Goal: Task Accomplishment & Management: Manage account settings

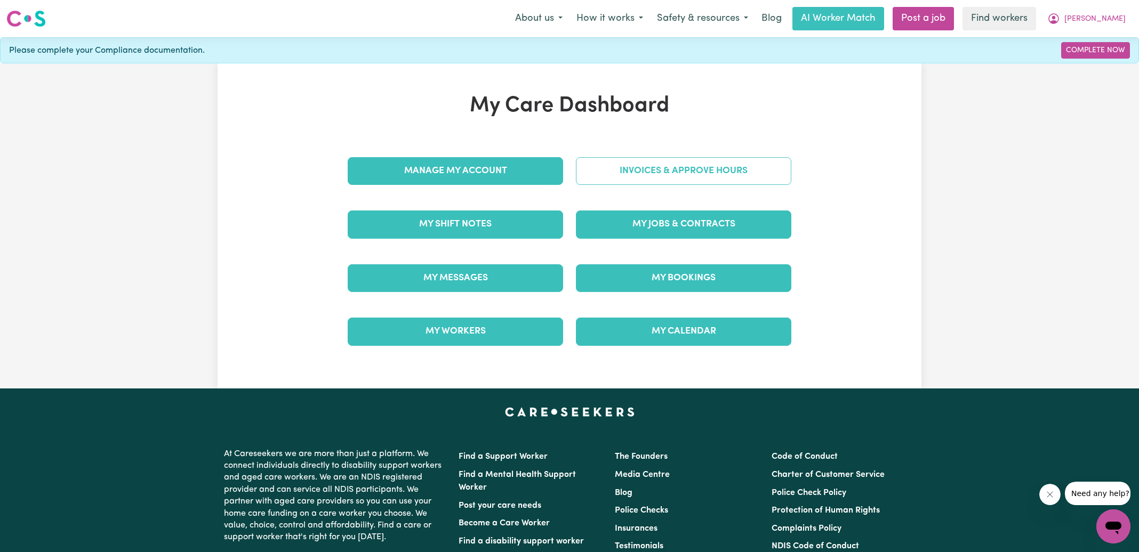
click at [583, 169] on link "Invoices & Approve Hours" at bounding box center [683, 171] width 215 height 28
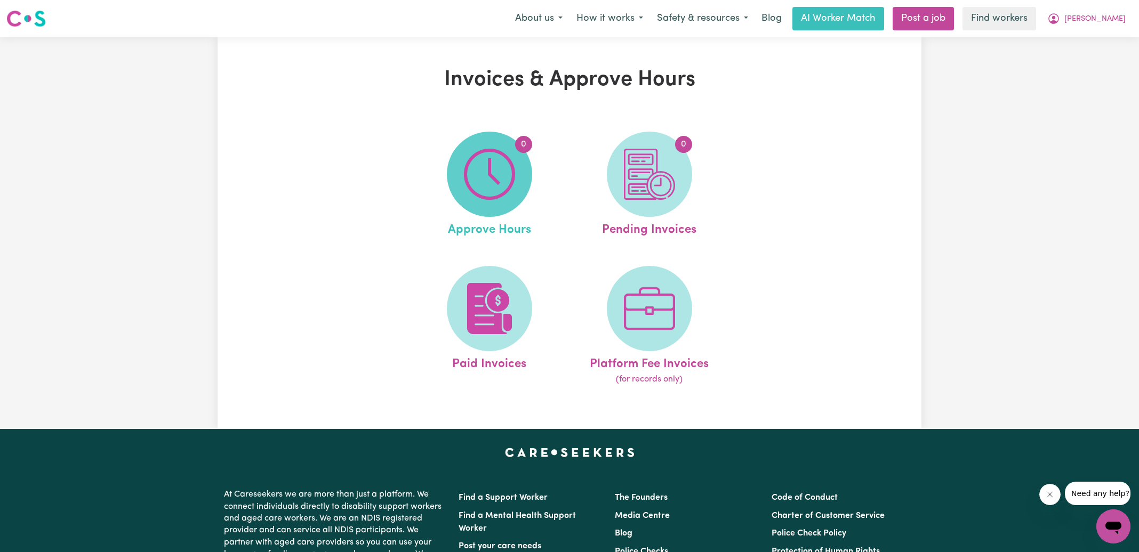
click at [494, 187] on img at bounding box center [489, 174] width 51 height 51
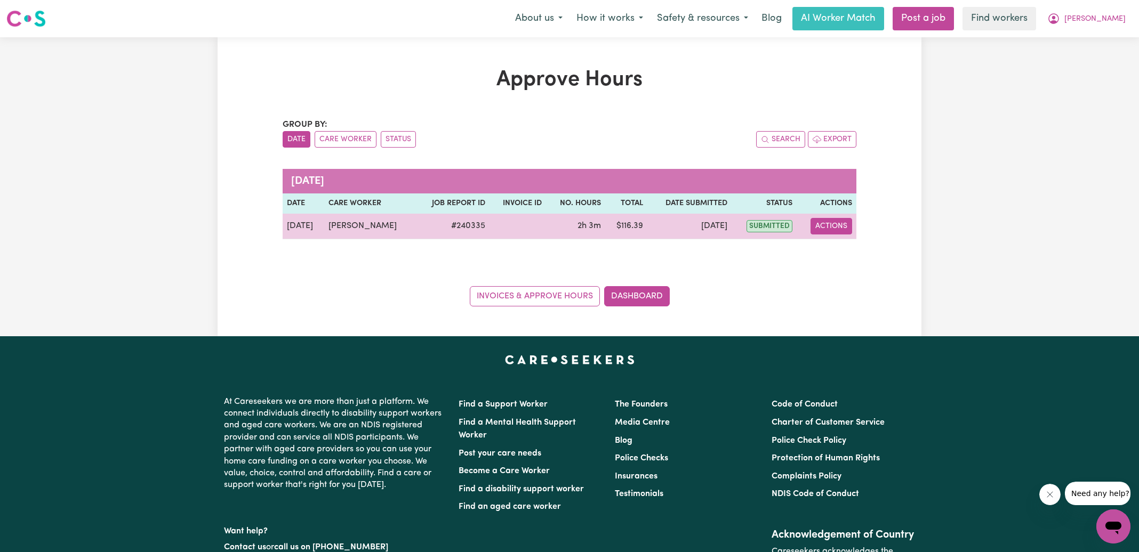
click at [844, 221] on button "Actions" at bounding box center [831, 226] width 42 height 17
click at [844, 242] on link "View Job Report" at bounding box center [857, 250] width 91 height 21
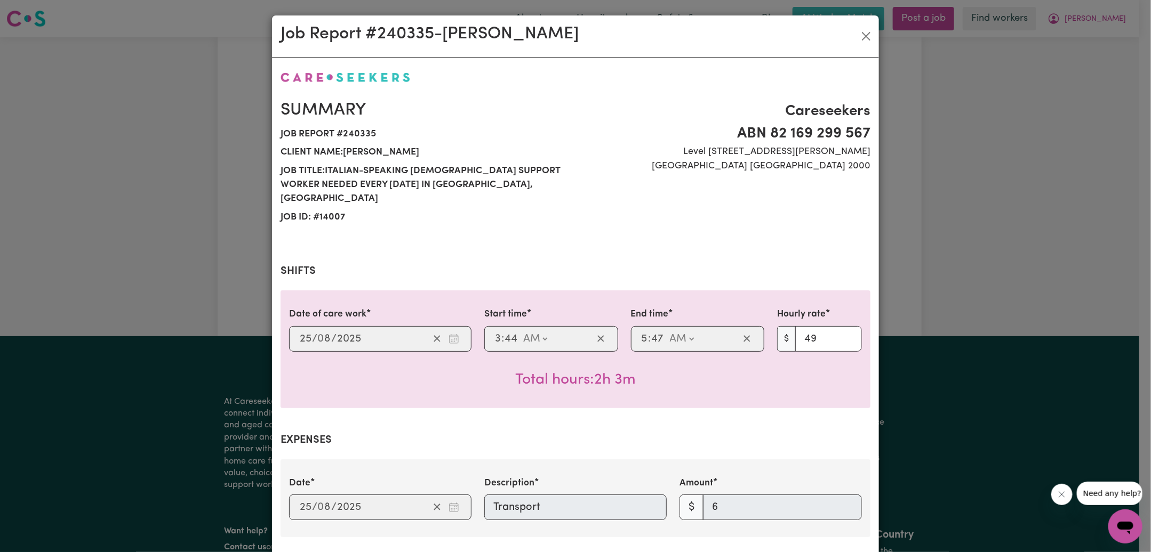
scroll to position [347, 0]
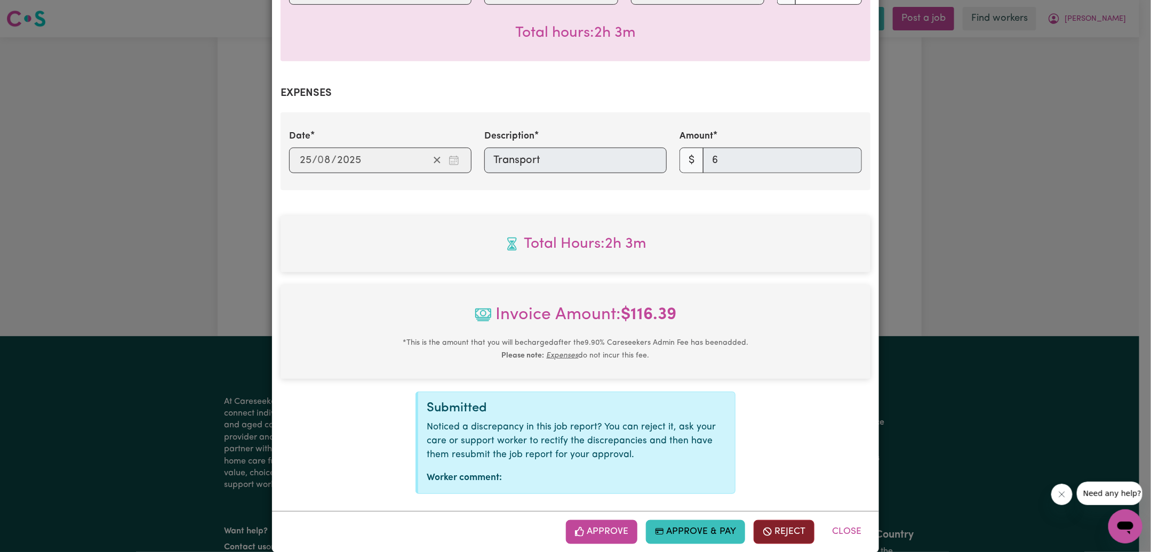
click at [792, 520] on button "Reject" at bounding box center [783, 531] width 61 height 23
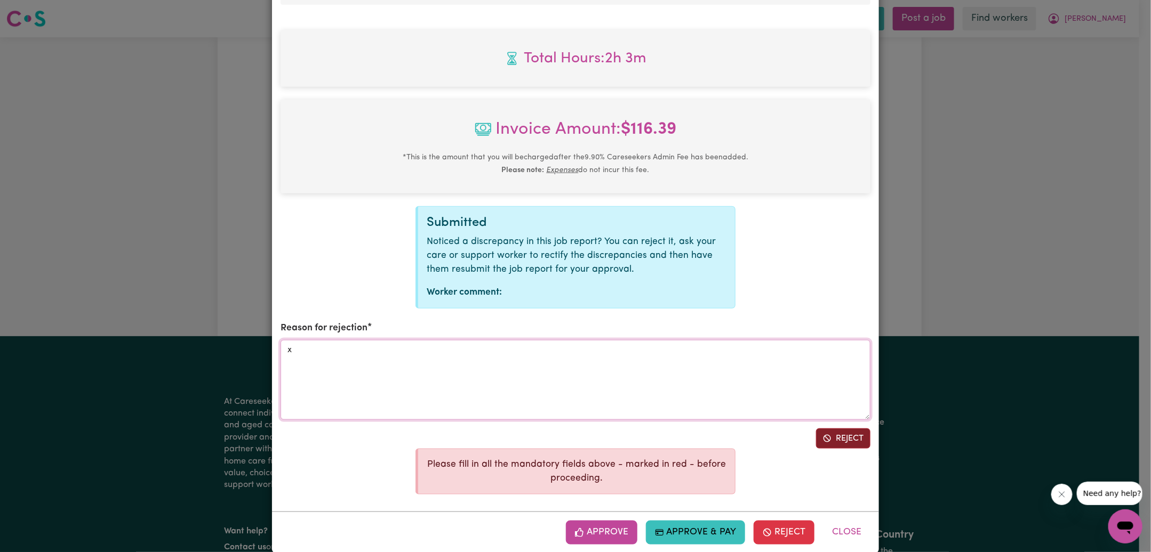
type textarea "x"
click at [831, 429] on button "Reject" at bounding box center [843, 439] width 54 height 20
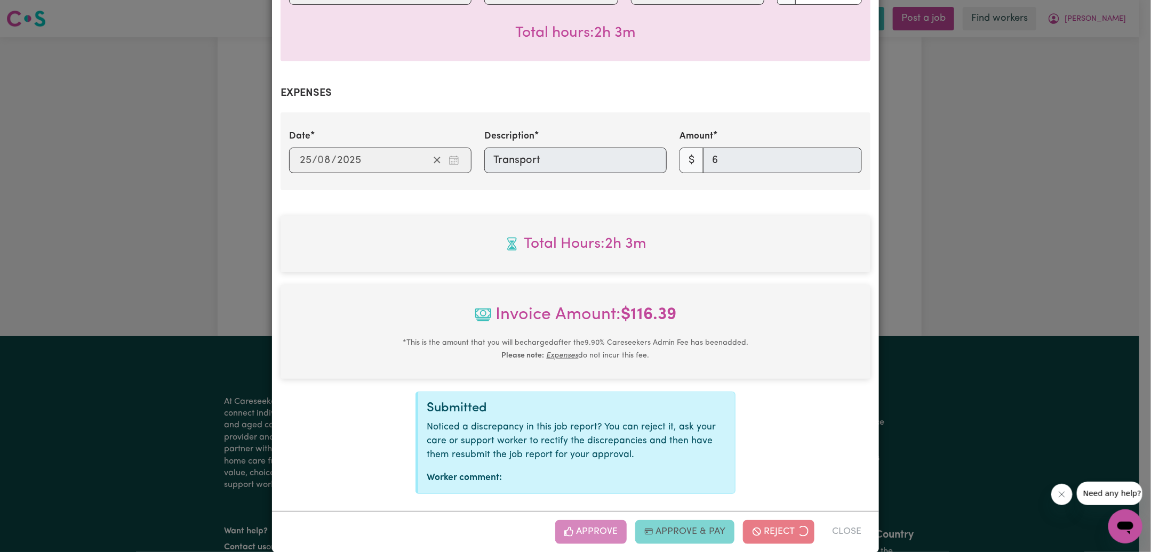
click at [1041, 262] on div "Job Report # 240335 - [PERSON_NAME] Summary Job report # 240335 Client name: [P…" at bounding box center [575, 276] width 1151 height 552
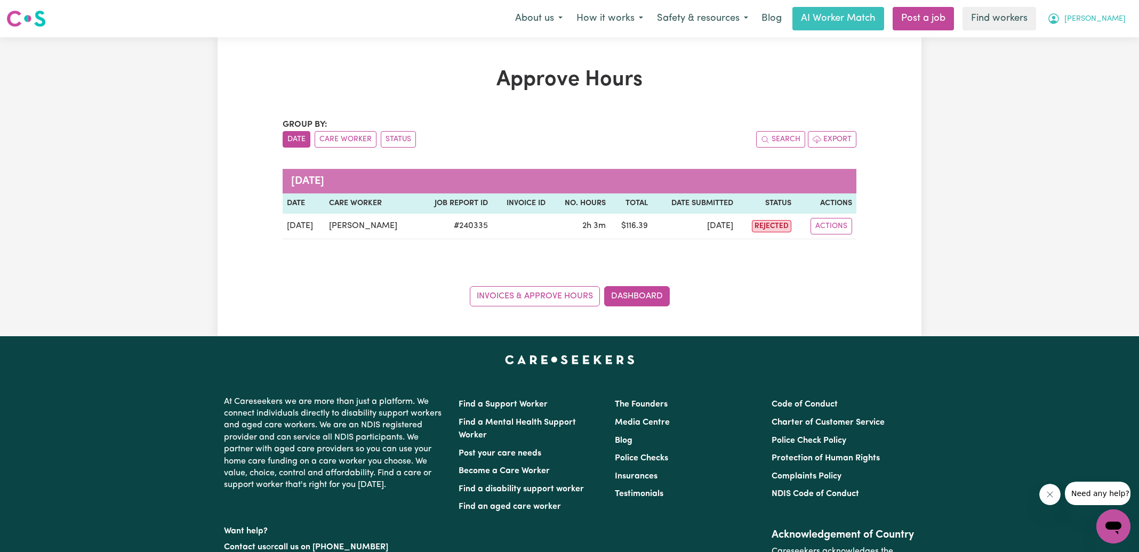
click at [1060, 12] on icon "My Account" at bounding box center [1053, 18] width 13 height 13
click at [1087, 58] on link "Logout" at bounding box center [1090, 61] width 84 height 20
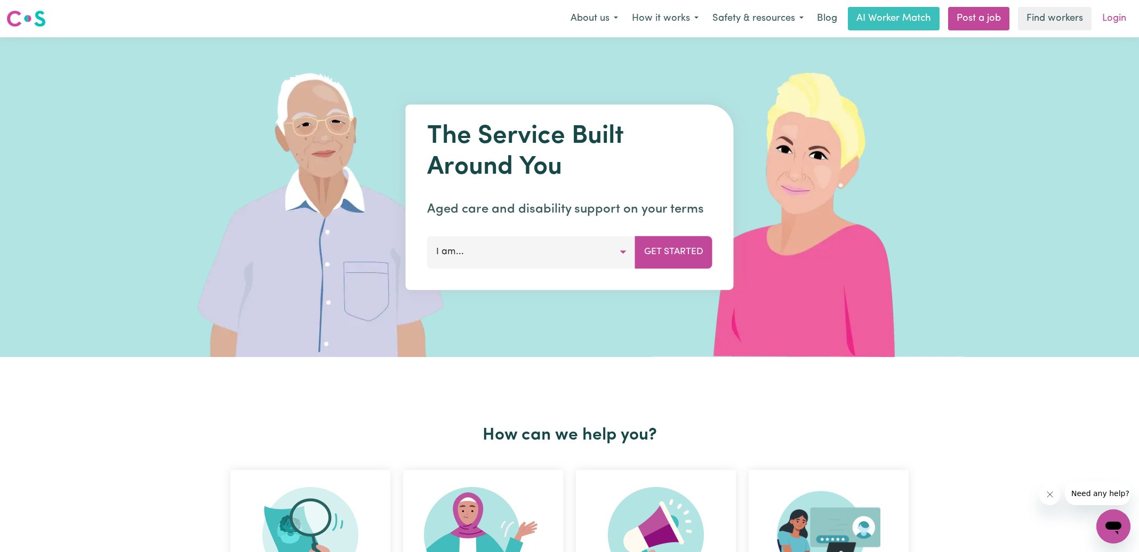
click at [1115, 16] on link "Login" at bounding box center [1114, 18] width 37 height 23
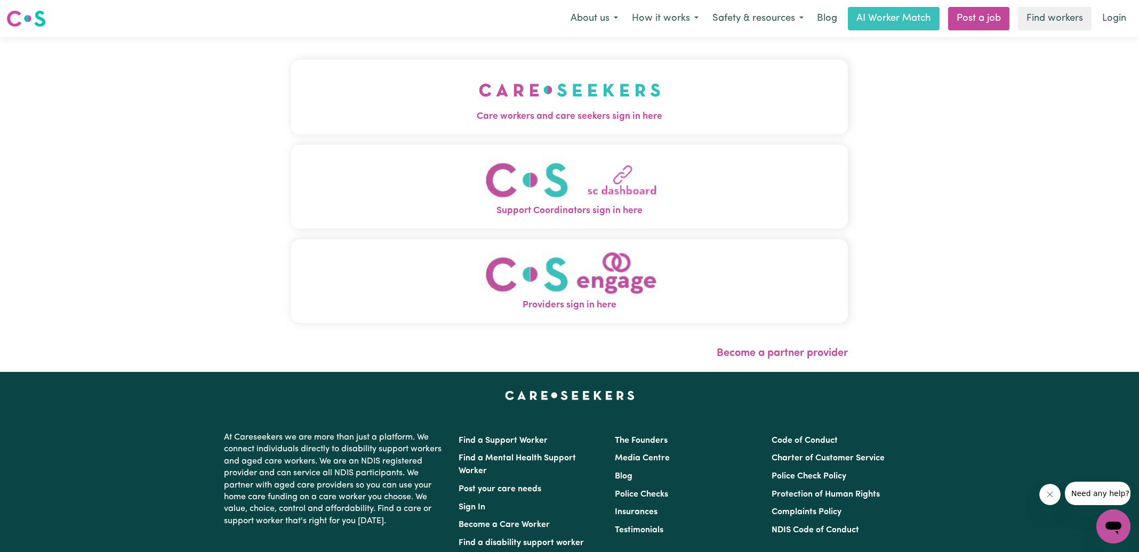
click at [465, 99] on button "Care workers and care seekers sign in here" at bounding box center [569, 97] width 557 height 75
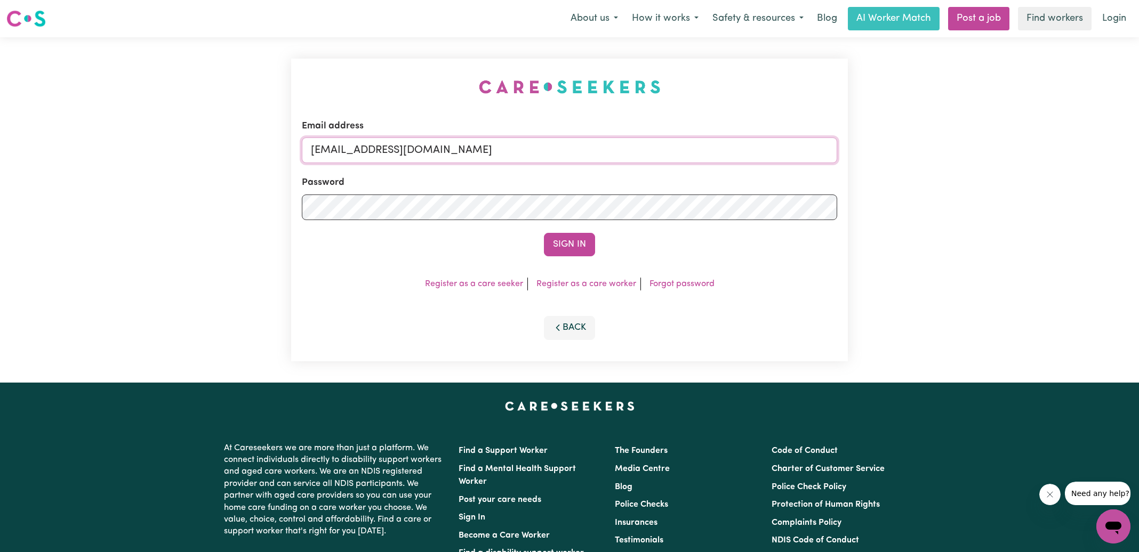
drag, startPoint x: 364, startPoint y: 149, endPoint x: 878, endPoint y: 172, distance: 515.1
click at [878, 173] on div "Email address [EMAIL_ADDRESS][DOMAIN_NAME] Password Sign In Register as a care …" at bounding box center [569, 210] width 1139 height 346
paste input "[PERSON_NAME][EMAIL_ADDRESS][DOMAIN_NAME]"
type input "superuser~[PERSON_NAME][EMAIL_ADDRESS][DOMAIN_NAME]"
click at [798, 119] on div "Email address superuser~[PERSON_NAME][EMAIL_ADDRESS][DOMAIN_NAME]" at bounding box center [569, 141] width 535 height 44
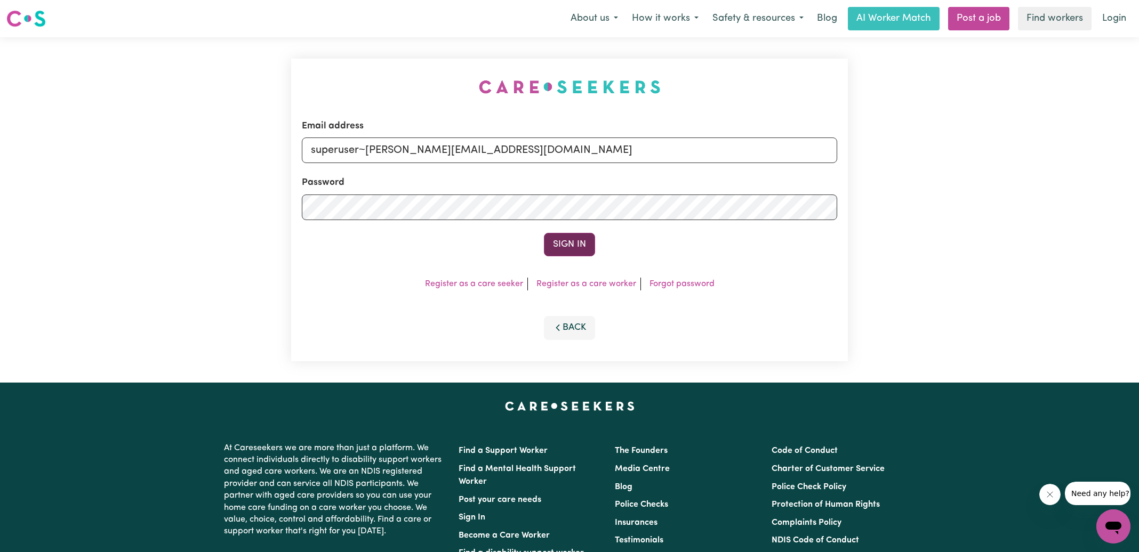
click at [569, 246] on button "Sign In" at bounding box center [569, 244] width 51 height 23
